Goal: Task Accomplishment & Management: Manage account settings

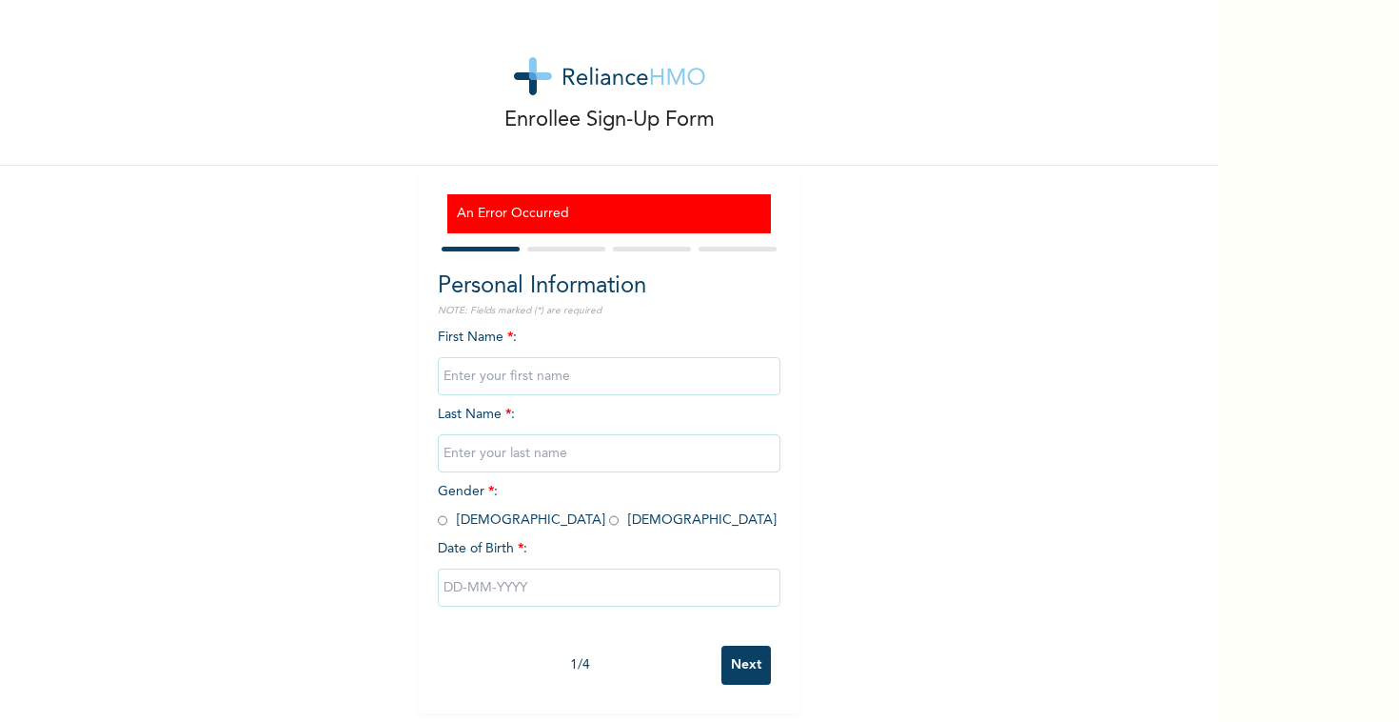
scroll to position [6, 0]
